Goal: Task Accomplishment & Management: Manage account settings

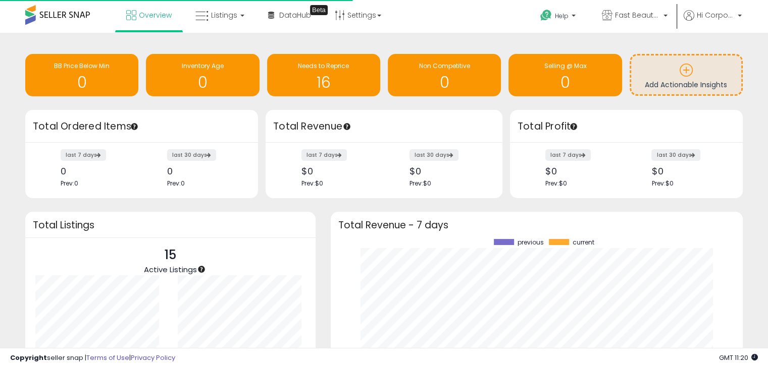
scroll to position [140, 392]
click at [607, 13] on icon at bounding box center [607, 15] width 11 height 11
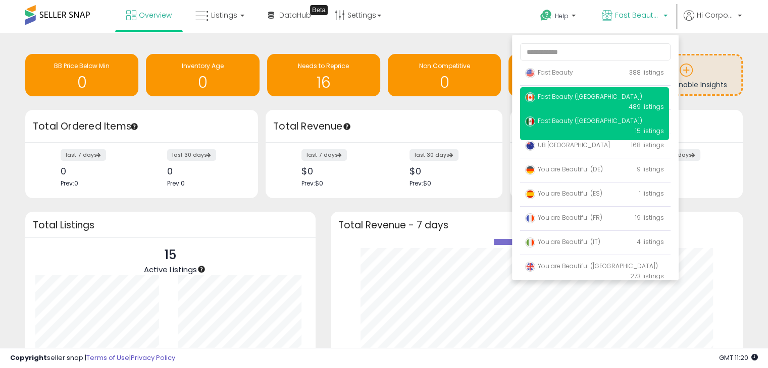
click at [584, 98] on span "Fast Beauty ([GEOGRAPHIC_DATA])" at bounding box center [583, 96] width 117 height 9
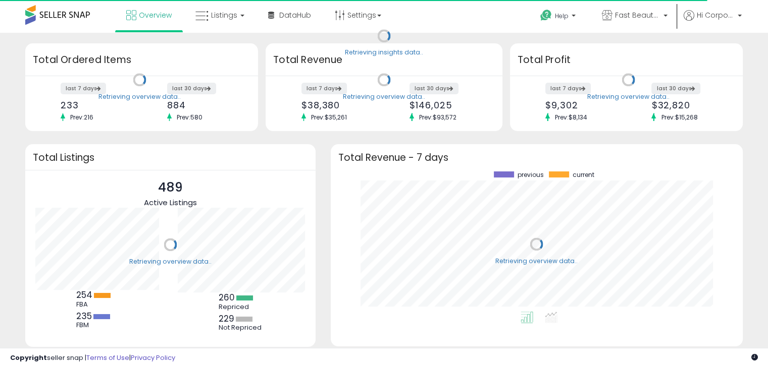
scroll to position [140, 392]
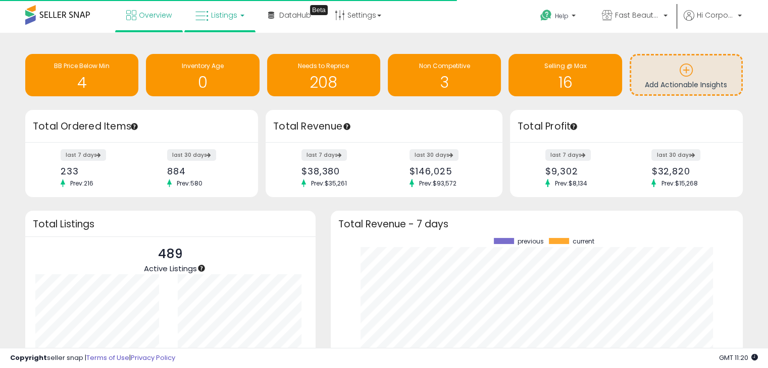
click at [228, 14] on span "Listings" at bounding box center [224, 15] width 26 height 10
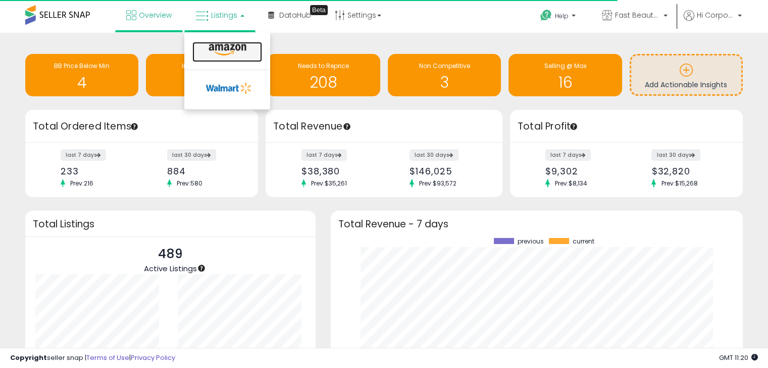
click at [230, 53] on icon at bounding box center [227, 49] width 44 height 13
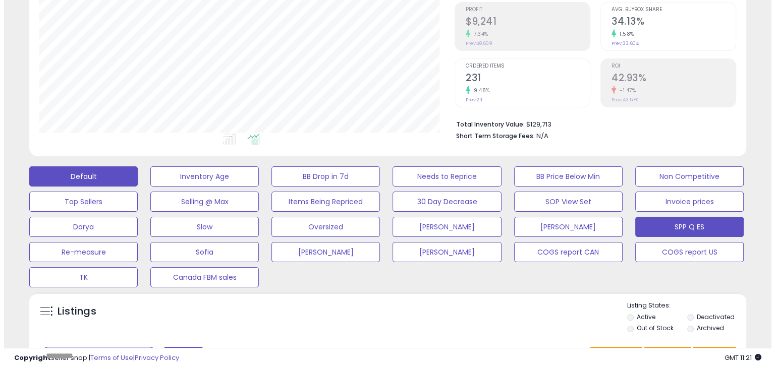
scroll to position [206, 415]
click at [688, 232] on button "SPP Q ES" at bounding box center [685, 227] width 109 height 20
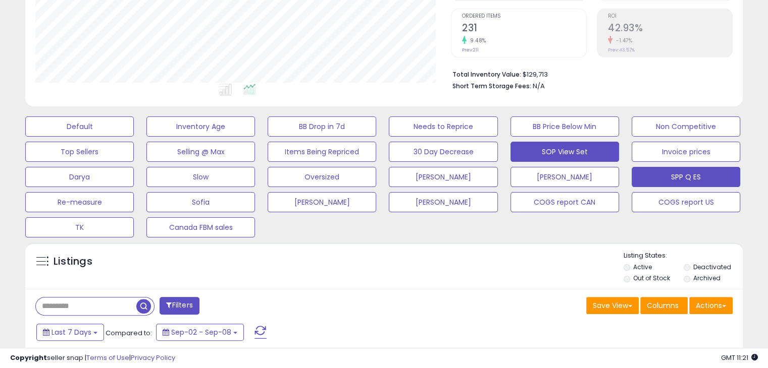
scroll to position [202, 0]
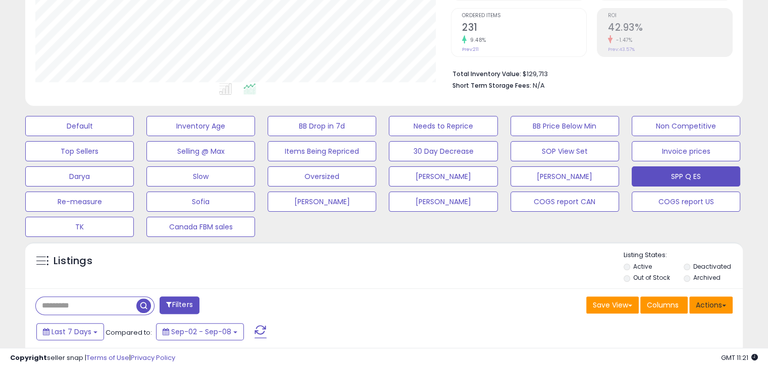
click at [703, 298] on button "Actions" at bounding box center [710, 305] width 43 height 17
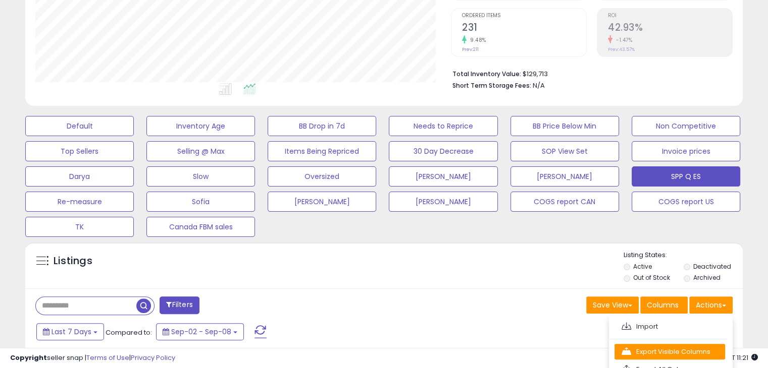
click at [695, 345] on link "Export Visible Columns" at bounding box center [669, 352] width 111 height 16
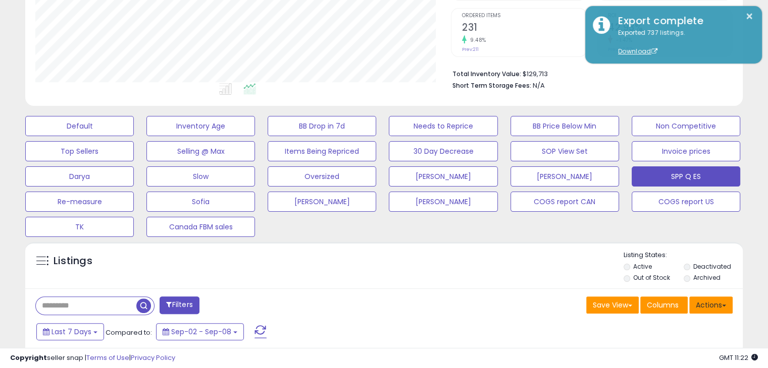
click at [716, 308] on button "Actions" at bounding box center [710, 305] width 43 height 17
